Goal: Task Accomplishment & Management: Manage account settings

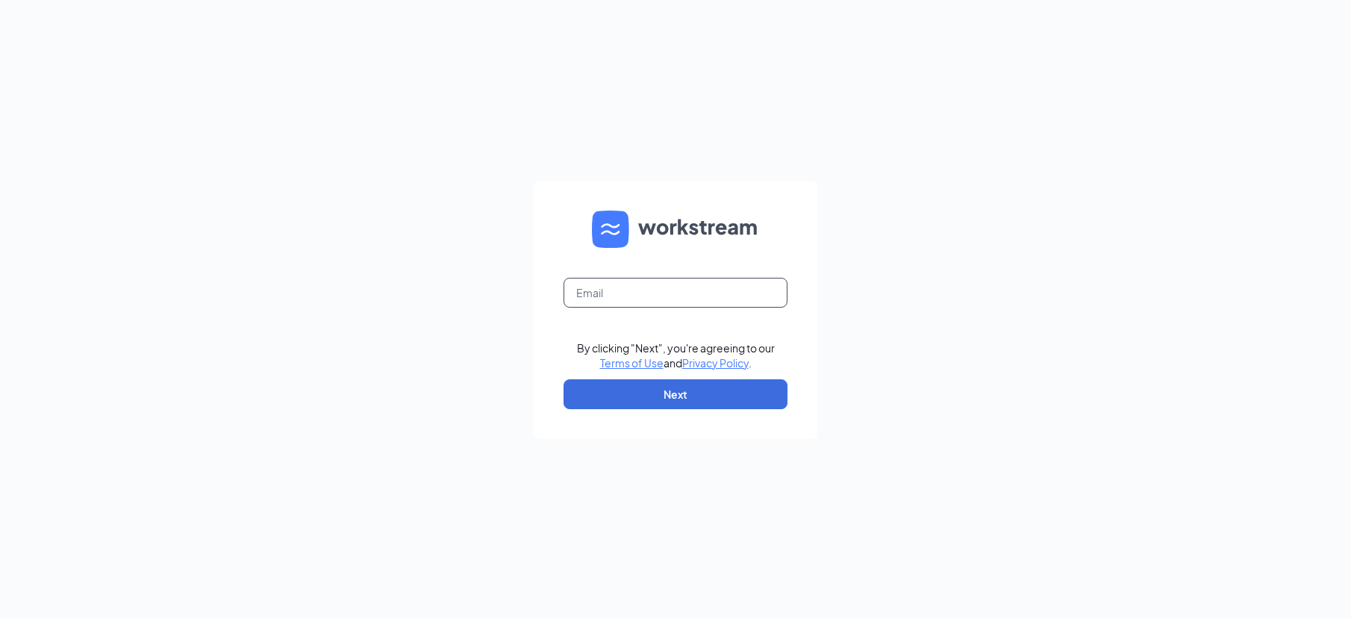
click at [645, 291] on input "text" at bounding box center [676, 293] width 224 height 30
type input "cbowling@arbys.biz"
click at [695, 390] on button "Next" at bounding box center [676, 394] width 224 height 30
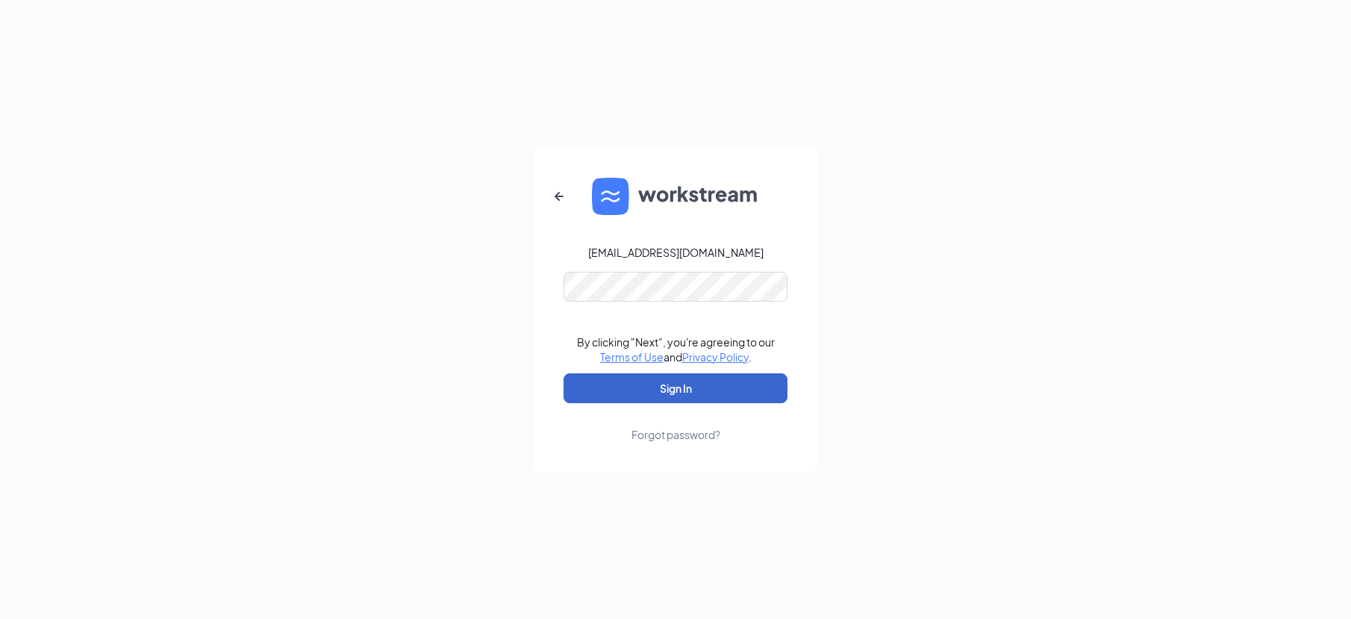
click at [676, 387] on button "Sign In" at bounding box center [676, 388] width 224 height 30
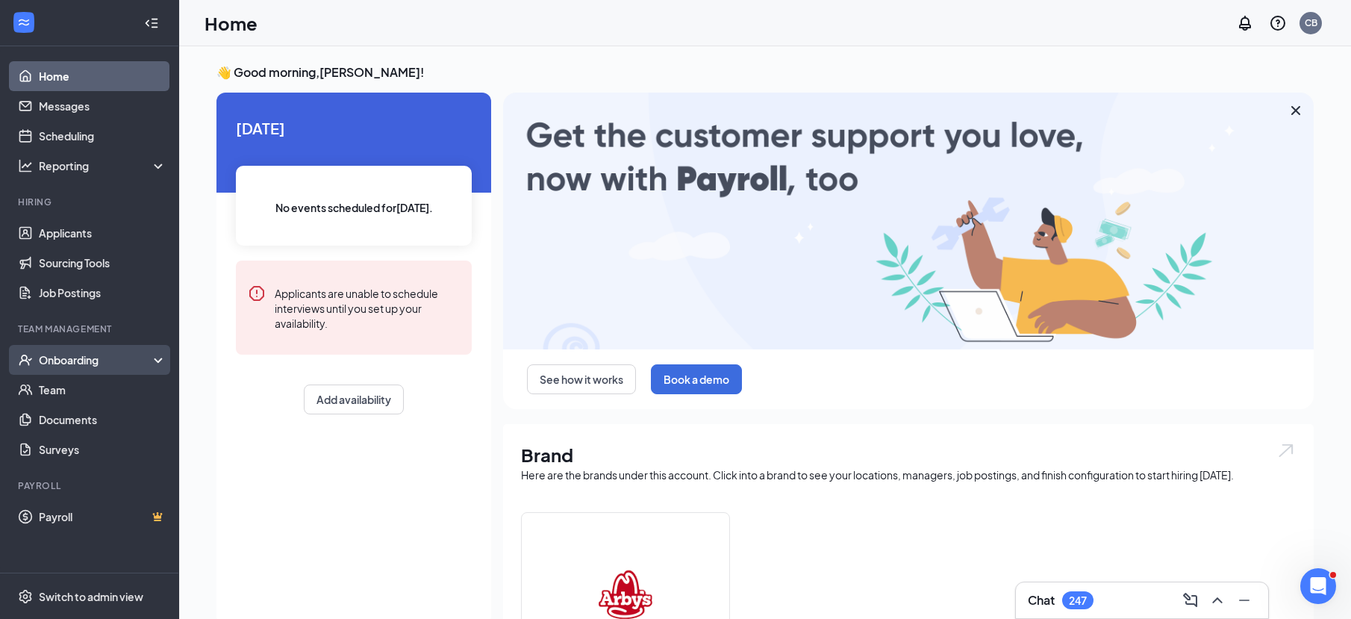
click at [87, 364] on div "Onboarding" at bounding box center [96, 359] width 115 height 15
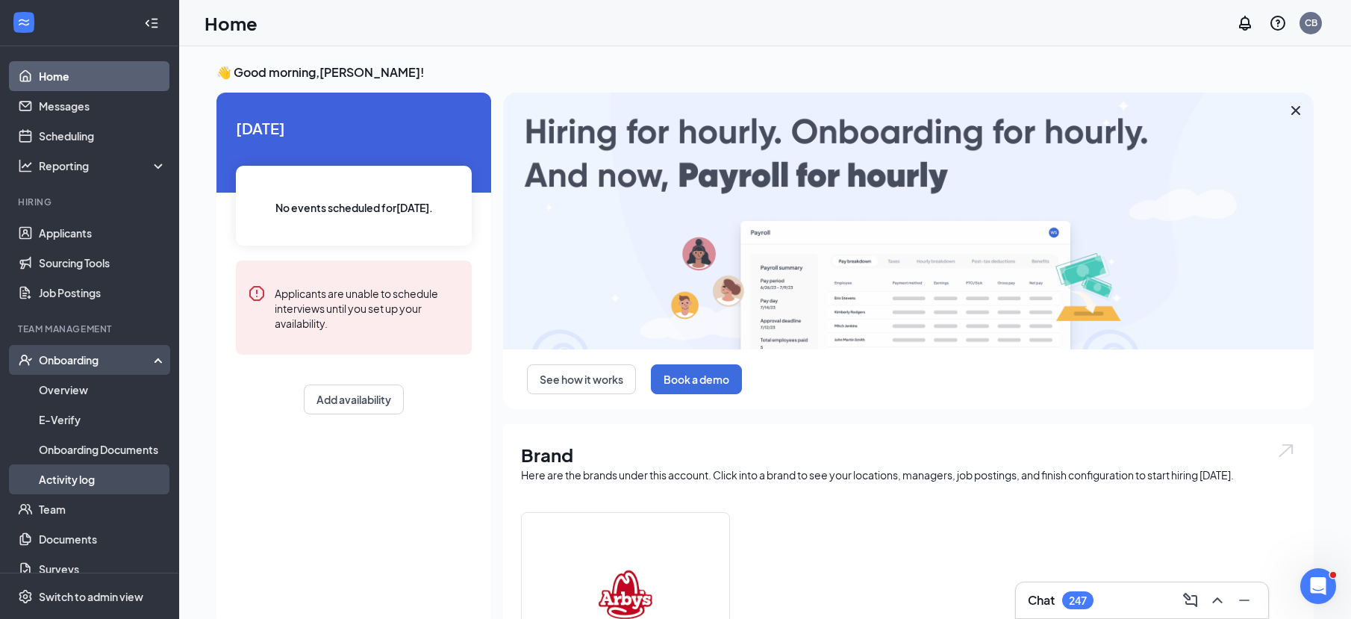
click at [96, 473] on link "Activity log" at bounding box center [103, 479] width 128 height 30
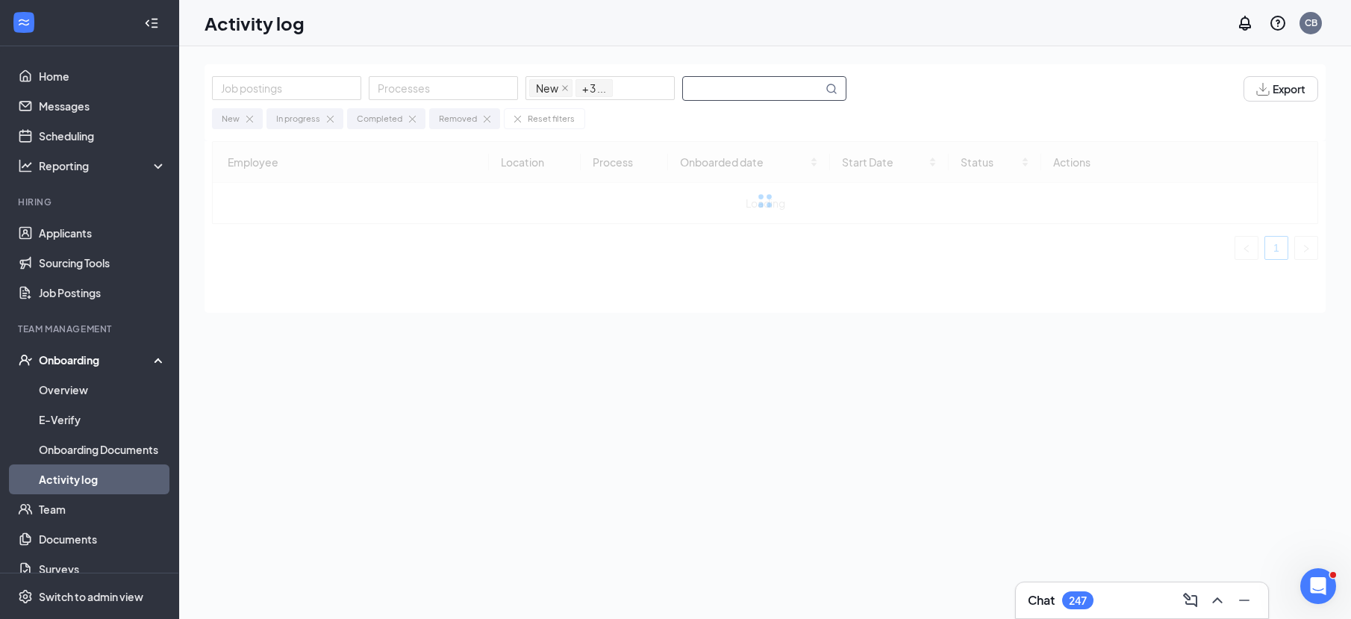
click at [810, 93] on input "text" at bounding box center [753, 88] width 140 height 23
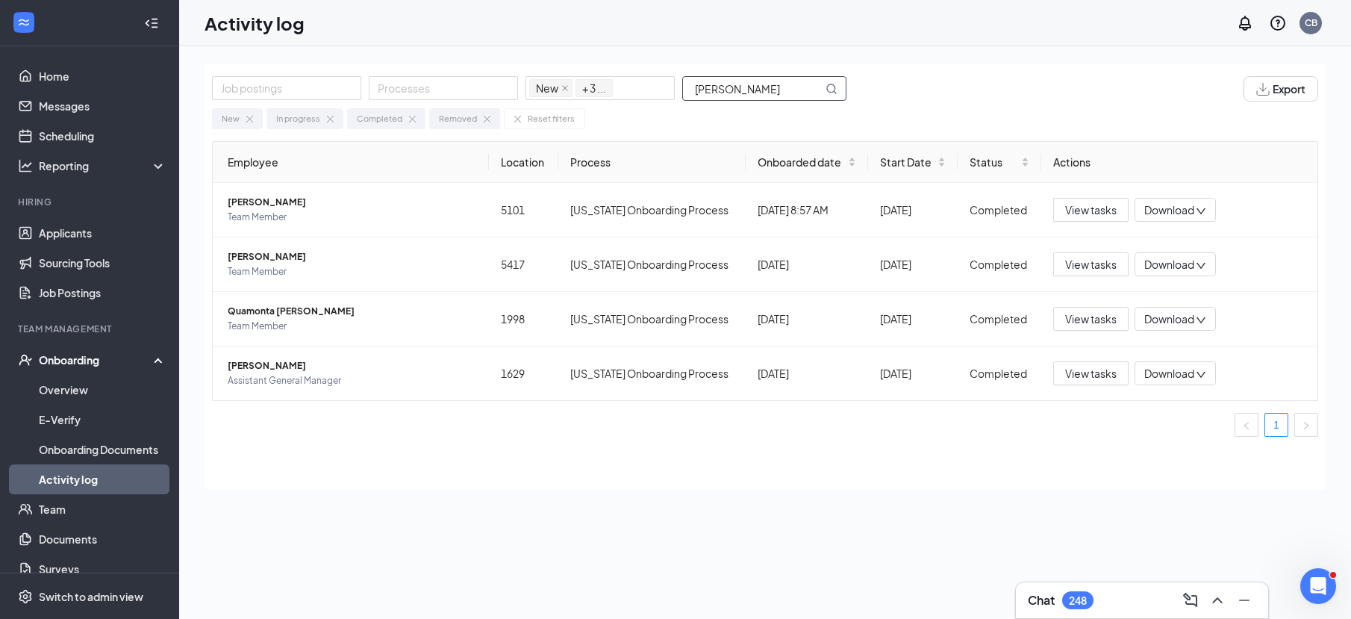
drag, startPoint x: 747, startPoint y: 90, endPoint x: 678, endPoint y: 90, distance: 68.7
click at [678, 90] on div "Job postings Processes New In progress Completed Removed + 3 ... [PERSON_NAME]" at bounding box center [536, 88] width 649 height 25
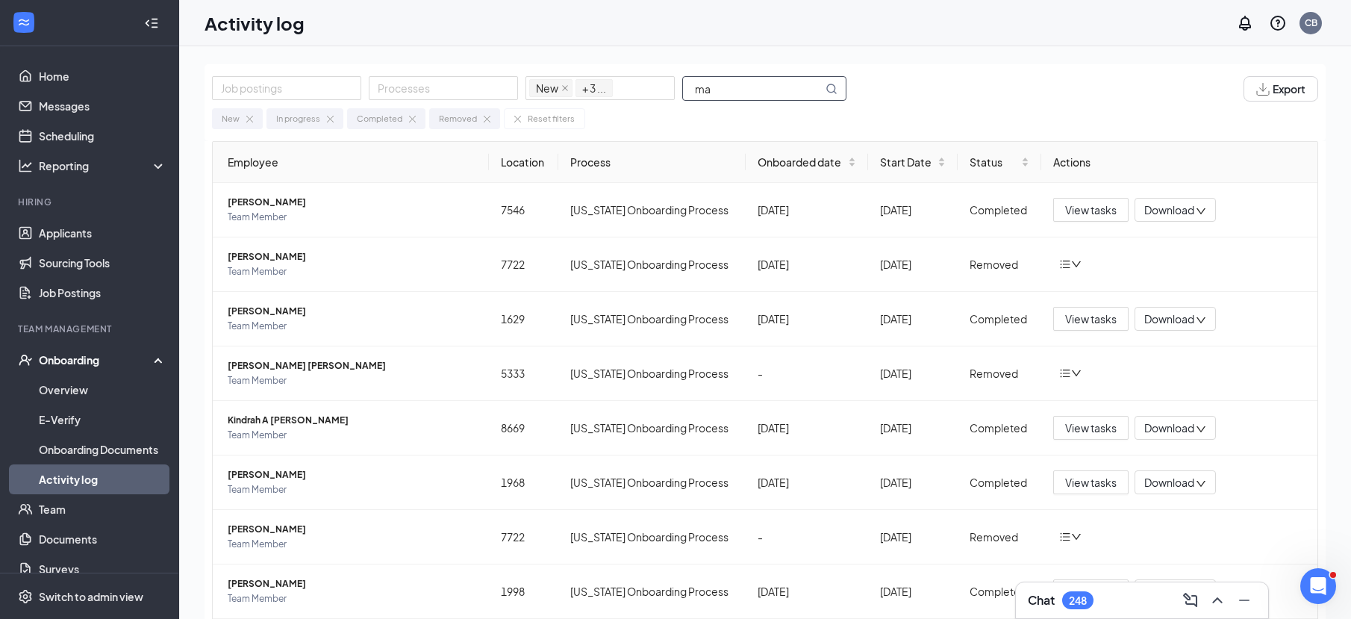
type input "m"
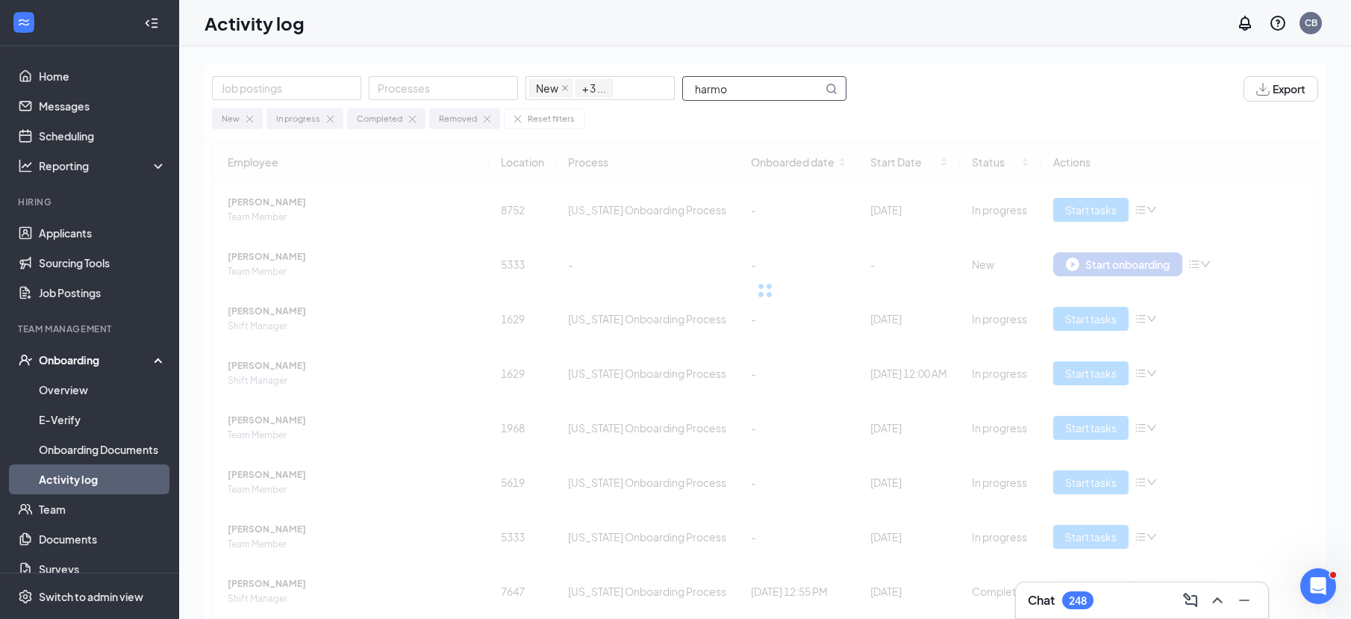
type input "[PERSON_NAME]"
